Goal: Information Seeking & Learning: Understand process/instructions

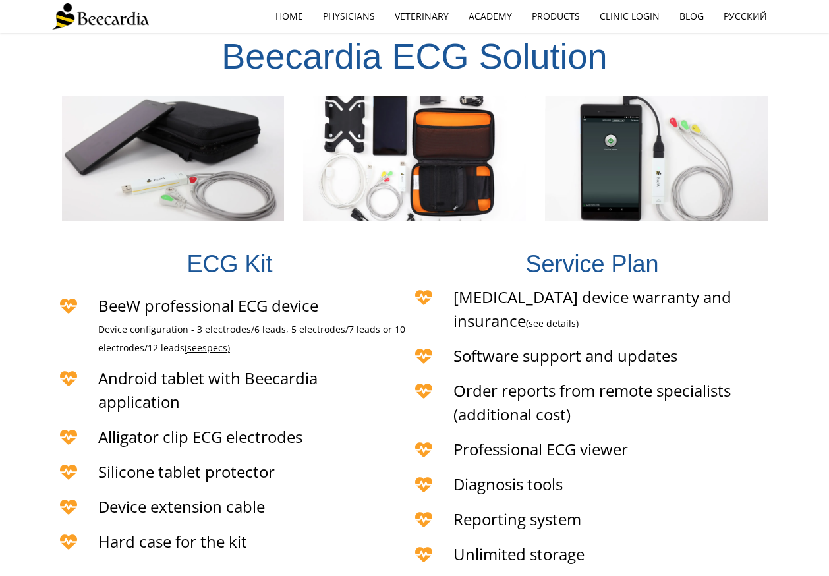
scroll to position [2654, 0]
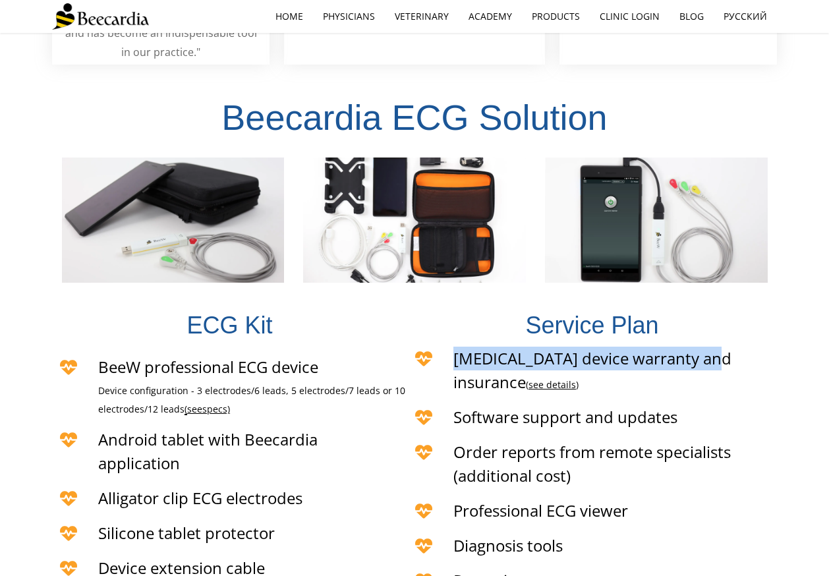
drag, startPoint x: 457, startPoint y: 299, endPoint x: 712, endPoint y: 303, distance: 255.7
click at [712, 347] on span "[MEDICAL_DATA] device warranty and insurance ( see details )" at bounding box center [592, 369] width 278 height 45
copy span "[MEDICAL_DATA] device warranty and insurance"
click at [576, 378] on link "see details" at bounding box center [552, 384] width 47 height 13
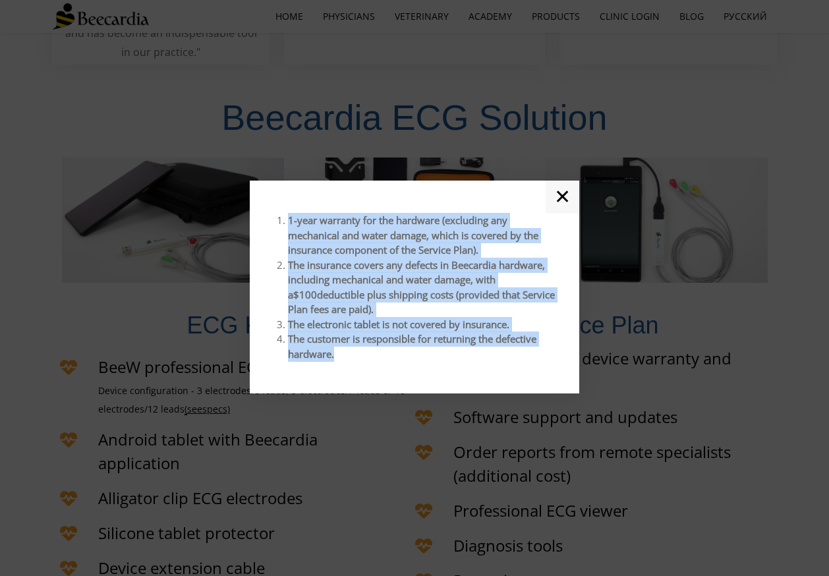
drag, startPoint x: 289, startPoint y: 222, endPoint x: 349, endPoint y: 362, distance: 152.1
click at [349, 362] on div "1-year warranty for the hardware (excluding any mechanical and water damage, wh…" at bounding box center [415, 287] width 290 height 167
copy ol "1-year warranty for the hardware (excluding any mechanical and water damage, wh…"
click at [555, 193] on link "✕" at bounding box center [563, 197] width 34 height 33
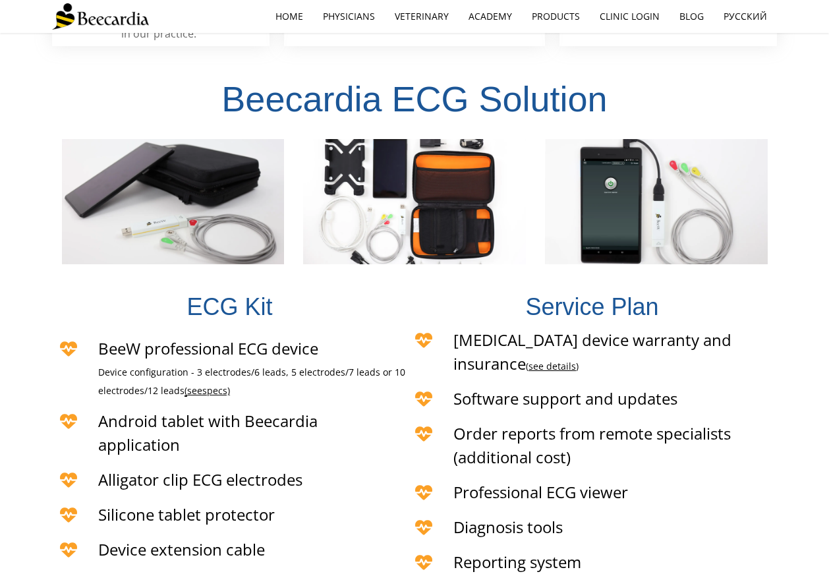
scroll to position [2675, 0]
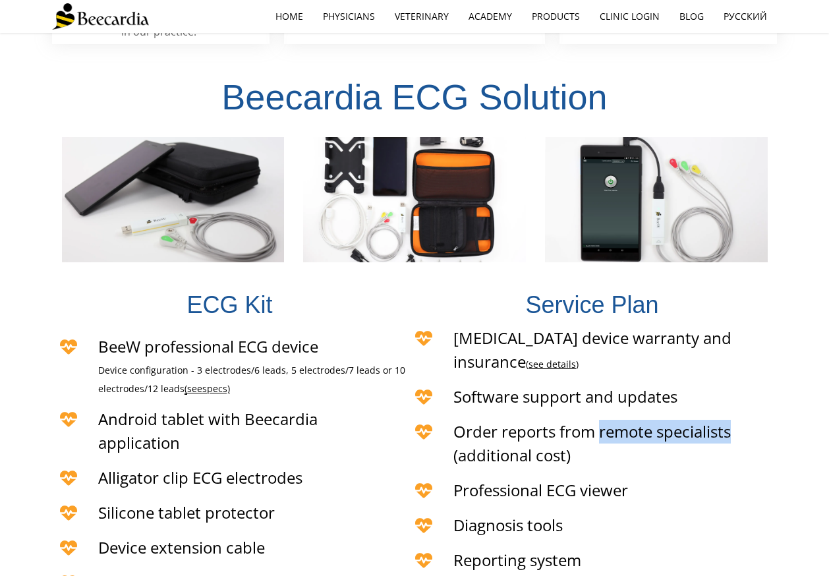
drag, startPoint x: 600, startPoint y: 351, endPoint x: 739, endPoint y: 353, distance: 139.1
click at [739, 420] on h4 "Order reports from remote specialists (additional cost)" at bounding box center [615, 443] width 324 height 47
copy span "remote specialists"
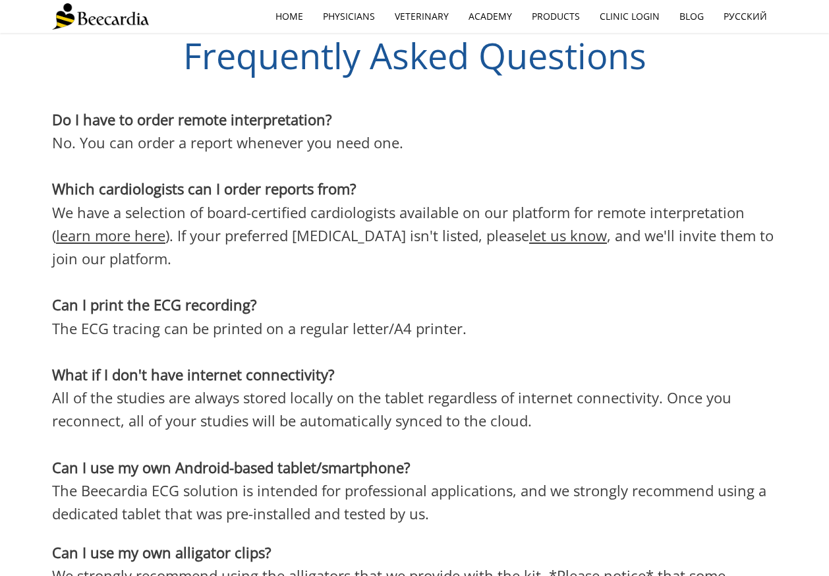
scroll to position [3508, 0]
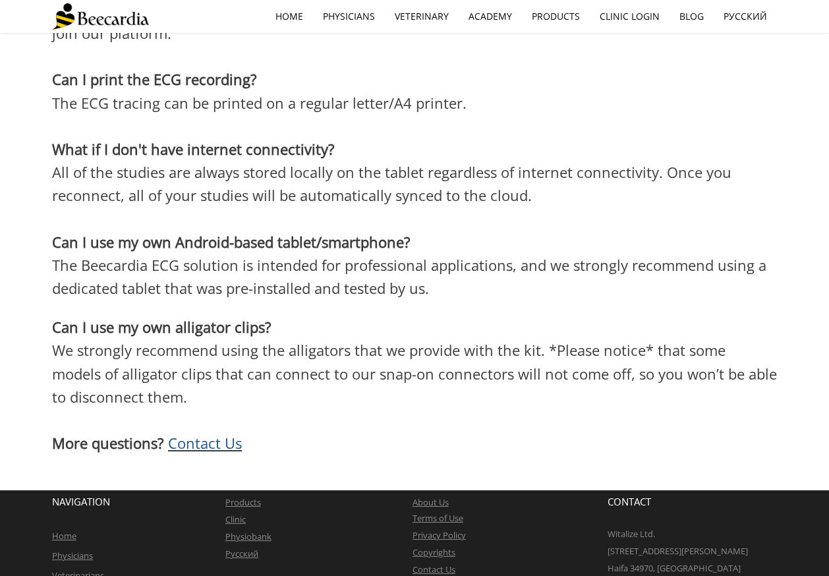
click at [432, 512] on link "Terms of Use" at bounding box center [438, 518] width 51 height 12
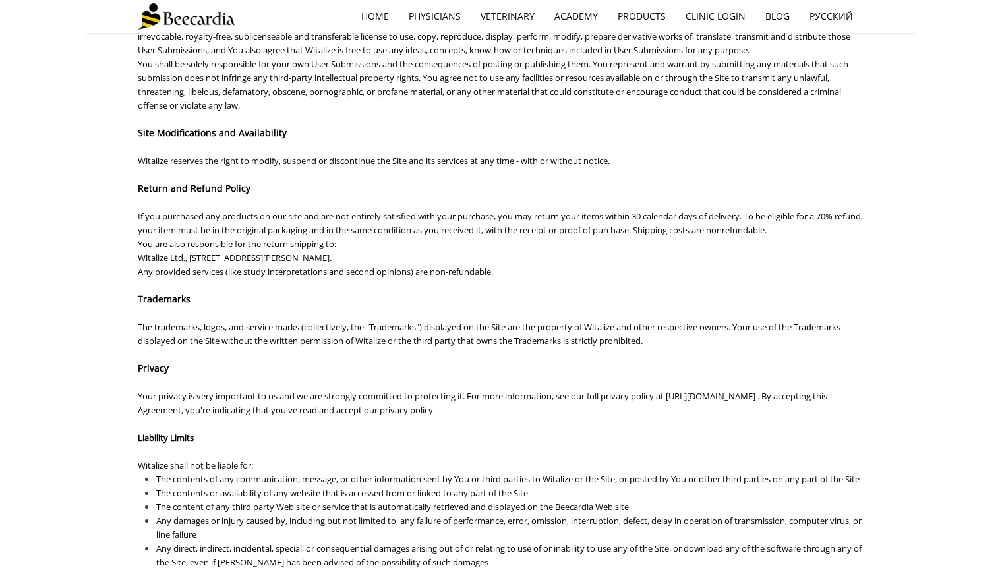
scroll to position [382, 0]
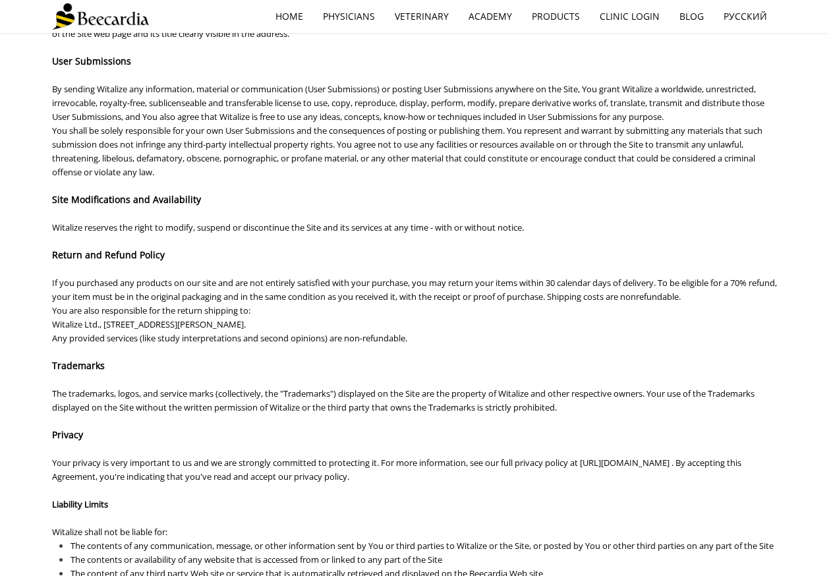
click at [140, 260] on span "Return and Refund Policy" at bounding box center [108, 254] width 113 height 13
copy span "Return and Refund Policy"
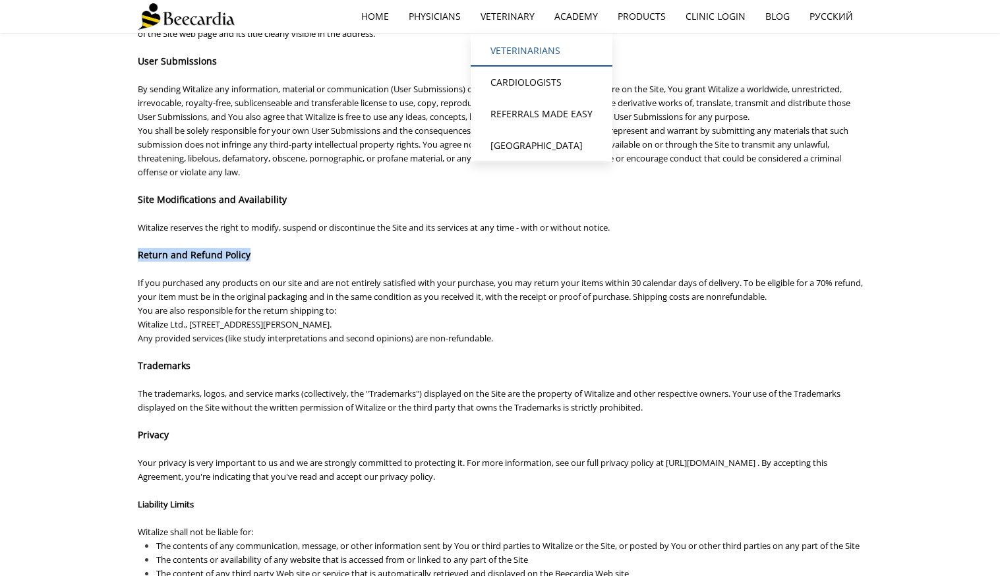
click at [509, 45] on link "Veterinarians" at bounding box center [542, 51] width 142 height 32
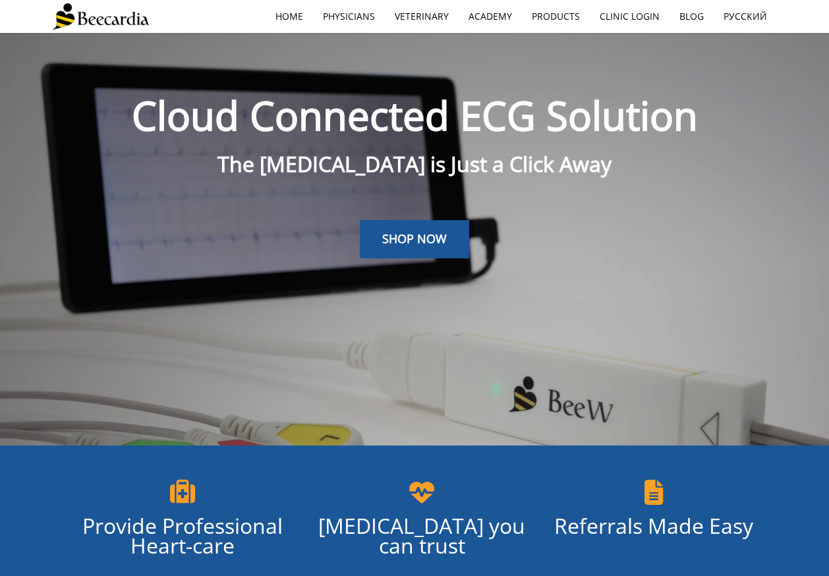
scroll to position [2661, 0]
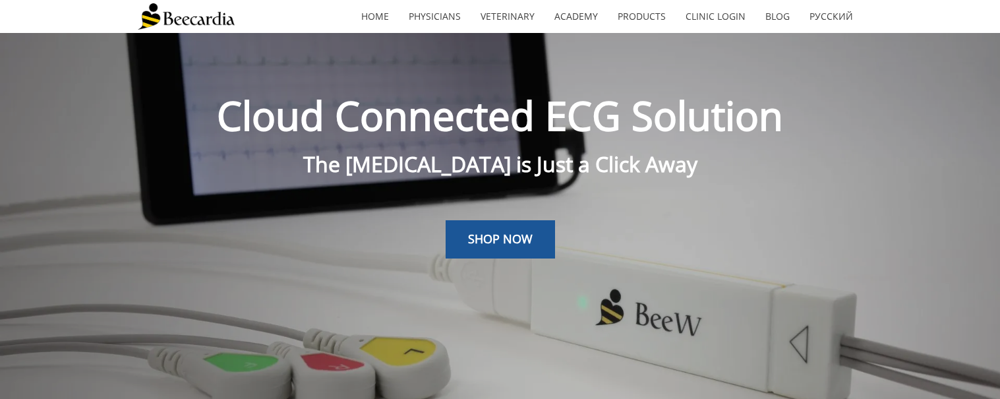
click at [482, 236] on span "SHOP NOW" at bounding box center [500, 239] width 65 height 16
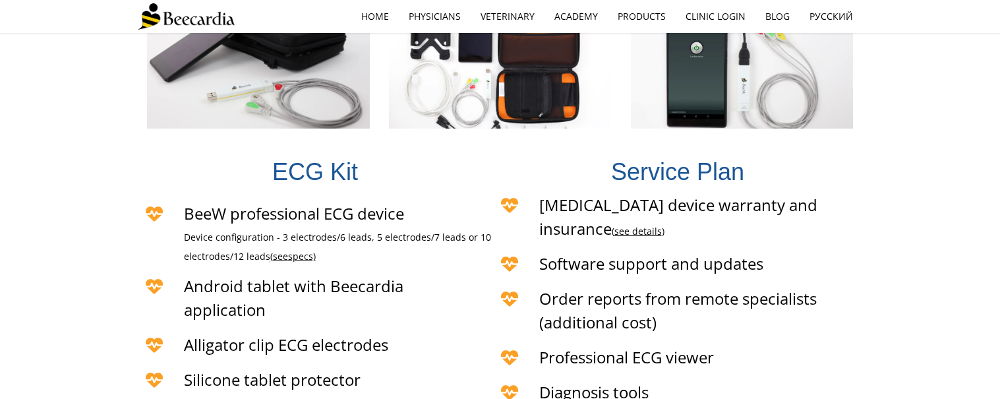
scroll to position [3001, 0]
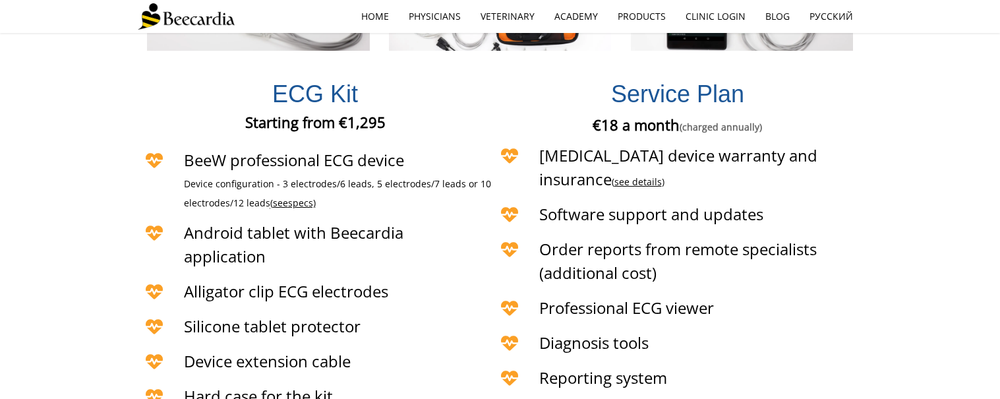
click at [662, 175] on link "see details" at bounding box center [637, 181] width 47 height 13
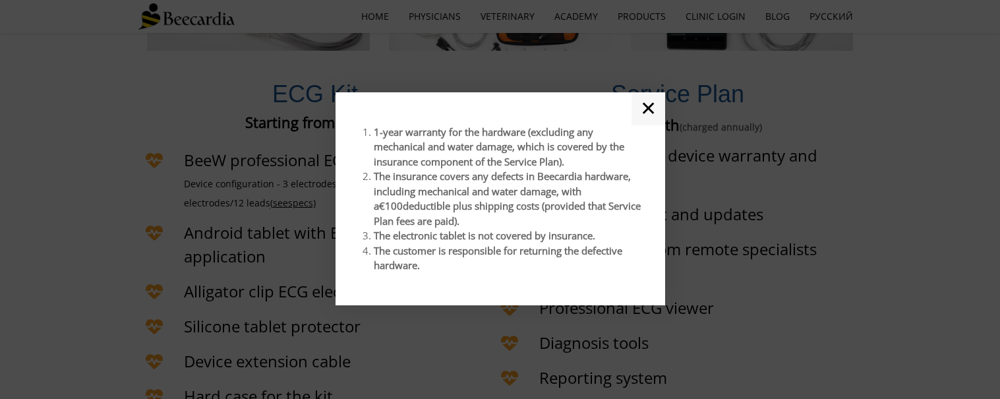
click at [643, 115] on link "✕" at bounding box center [648, 108] width 34 height 33
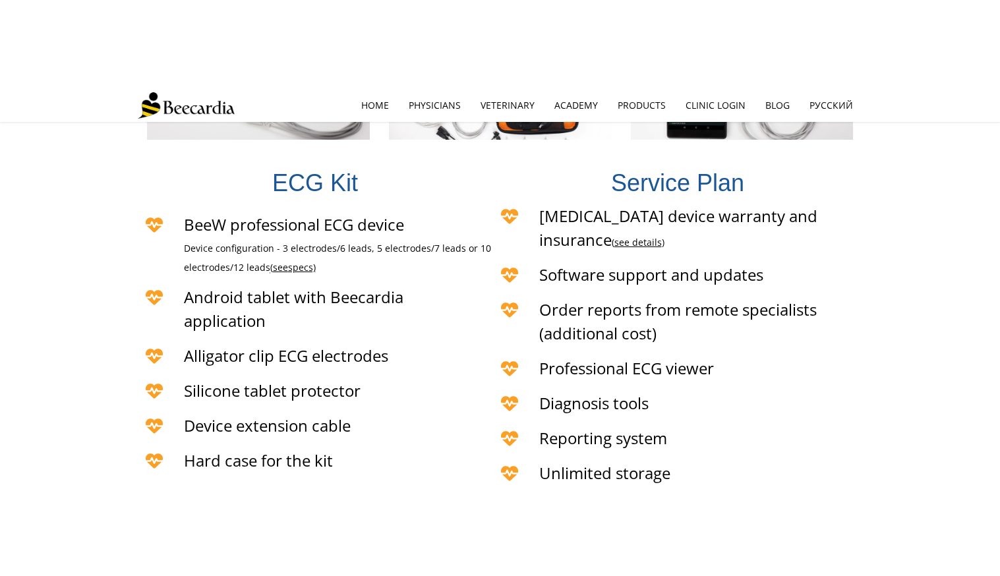
scroll to position [2885, 0]
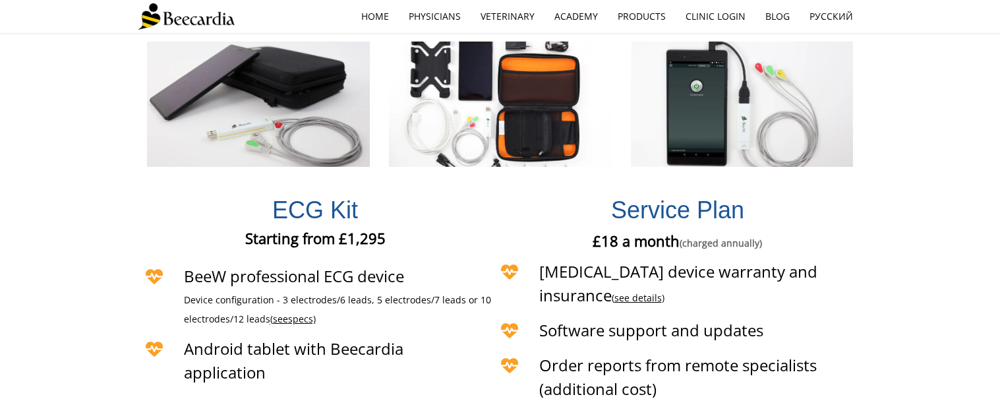
click at [662, 291] on link "see details" at bounding box center [637, 297] width 47 height 13
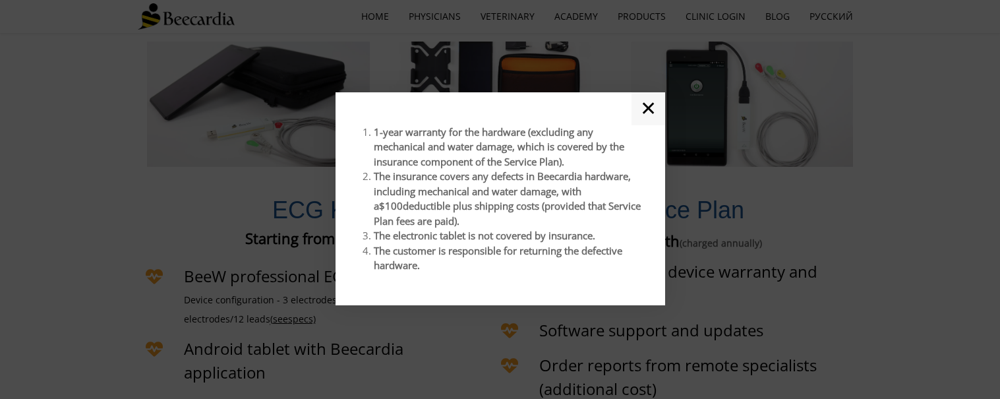
click at [650, 114] on link "✕" at bounding box center [648, 108] width 34 height 33
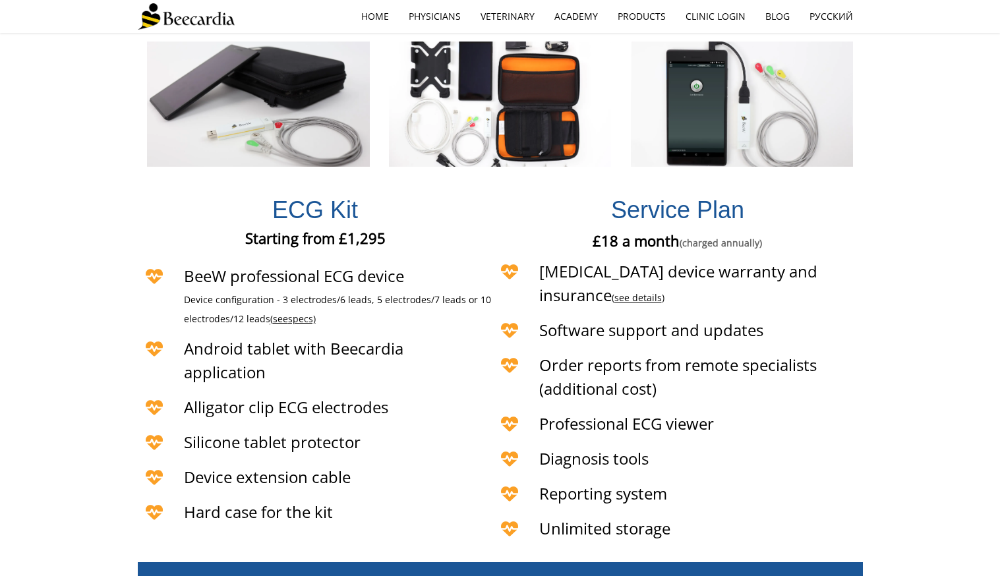
click at [817, 260] on span "[MEDICAL_DATA] device warranty and insurance ( see details )" at bounding box center [678, 282] width 278 height 45
click at [662, 291] on link "see details" at bounding box center [637, 297] width 47 height 13
click at [826, 218] on div at bounding box center [500, 288] width 1000 height 576
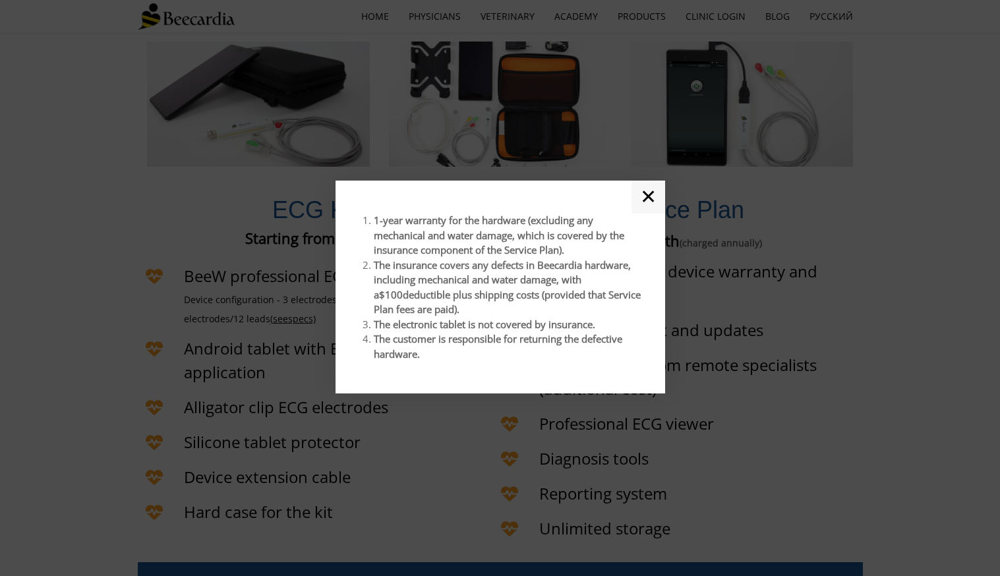
click at [641, 201] on link "✕" at bounding box center [648, 197] width 34 height 33
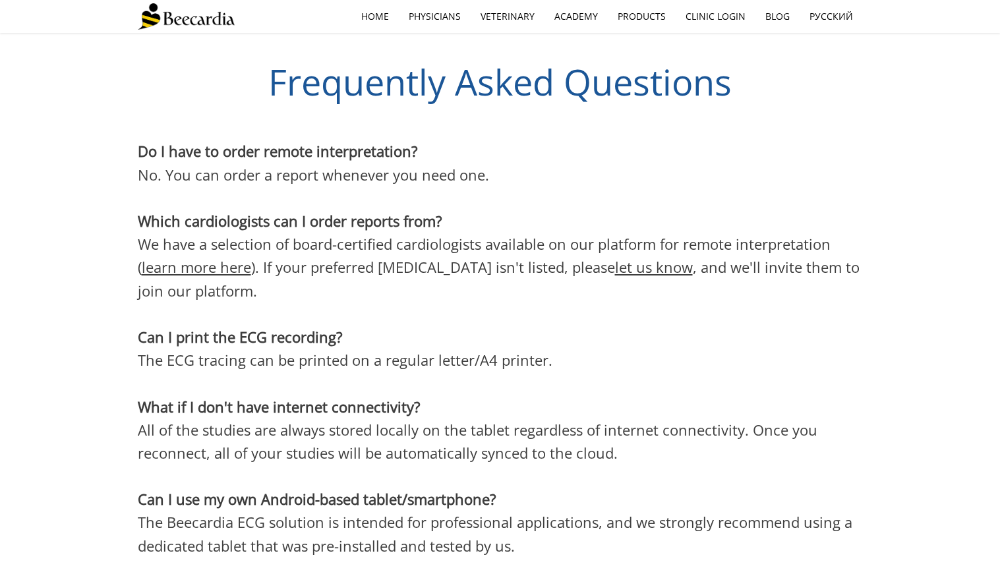
scroll to position [3643, 0]
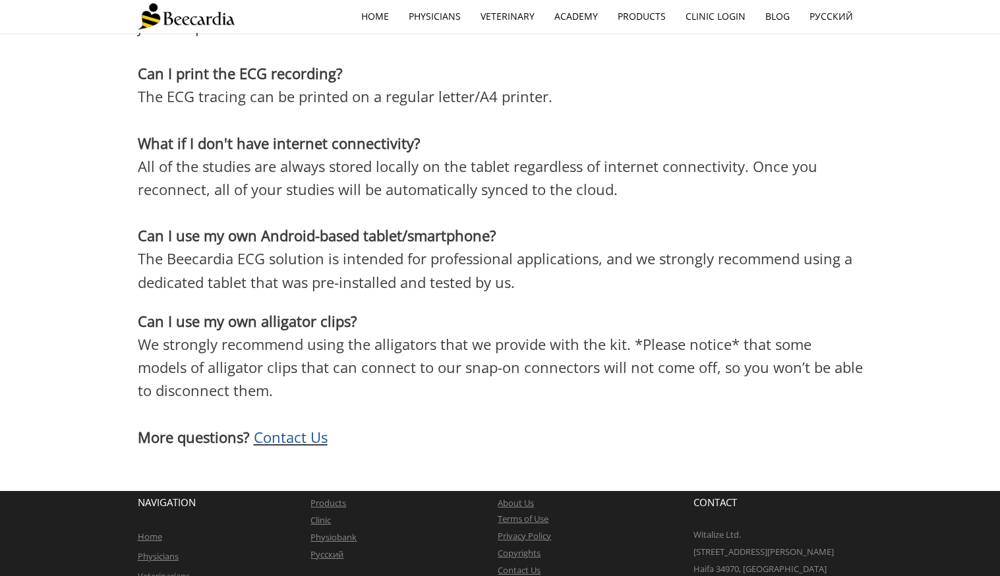
click at [525, 513] on link "Terms of Use" at bounding box center [523, 519] width 51 height 12
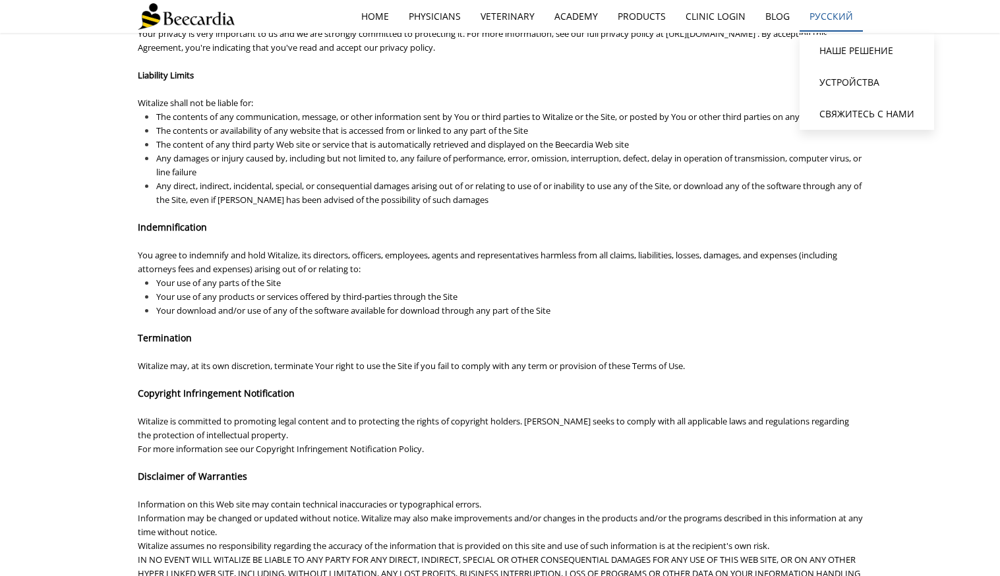
scroll to position [200, 0]
